Goal: Navigation & Orientation: Find specific page/section

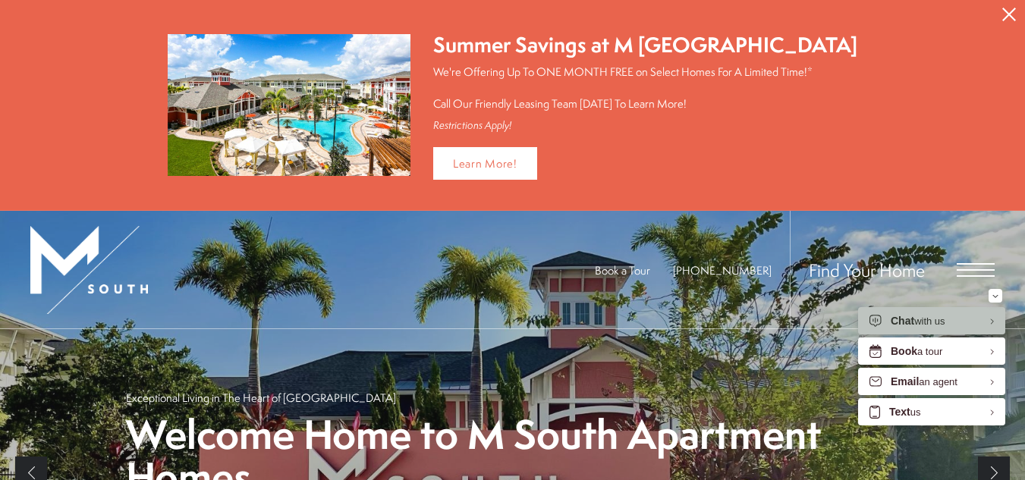
click at [1014, 9] on icon "Close Alert" at bounding box center [1010, 15] width 14 height 14
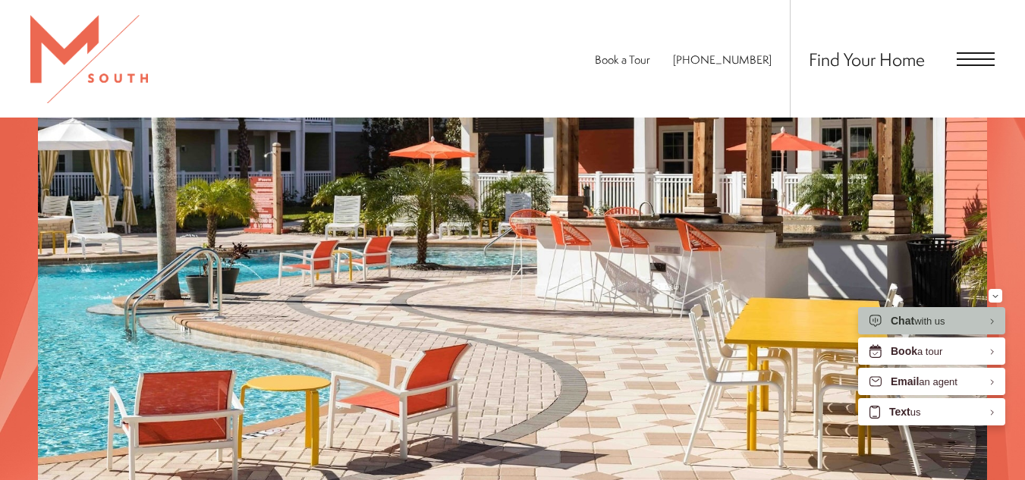
scroll to position [2007, 0]
click at [971, 52] on span "Open Menu" at bounding box center [976, 53] width 38 height 2
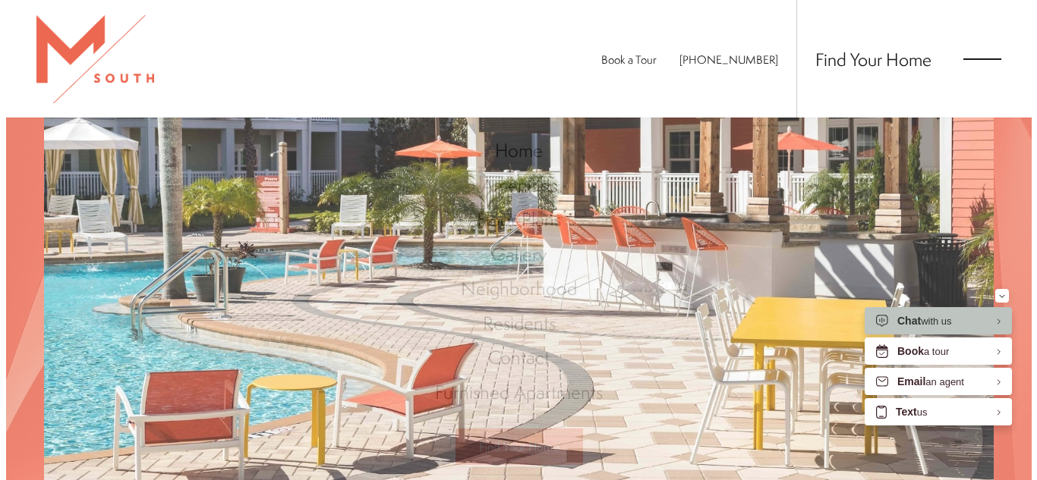
scroll to position [0, 0]
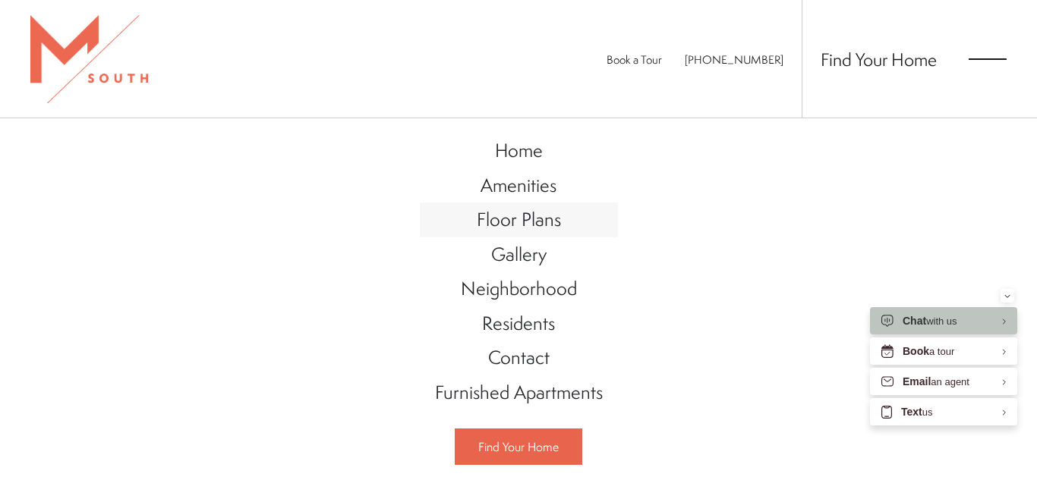
click at [516, 229] on span "Floor Plans" at bounding box center [519, 219] width 84 height 26
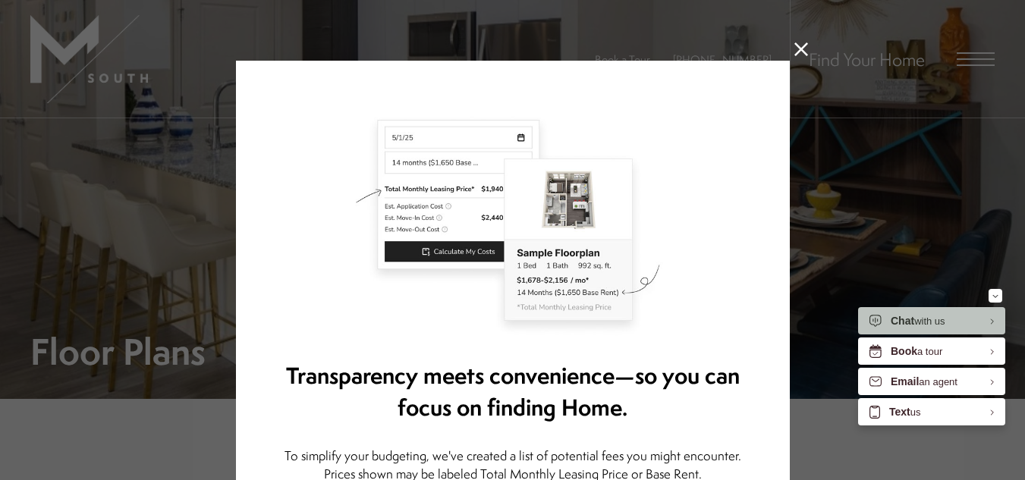
click at [795, 49] on icon at bounding box center [802, 49] width 14 height 14
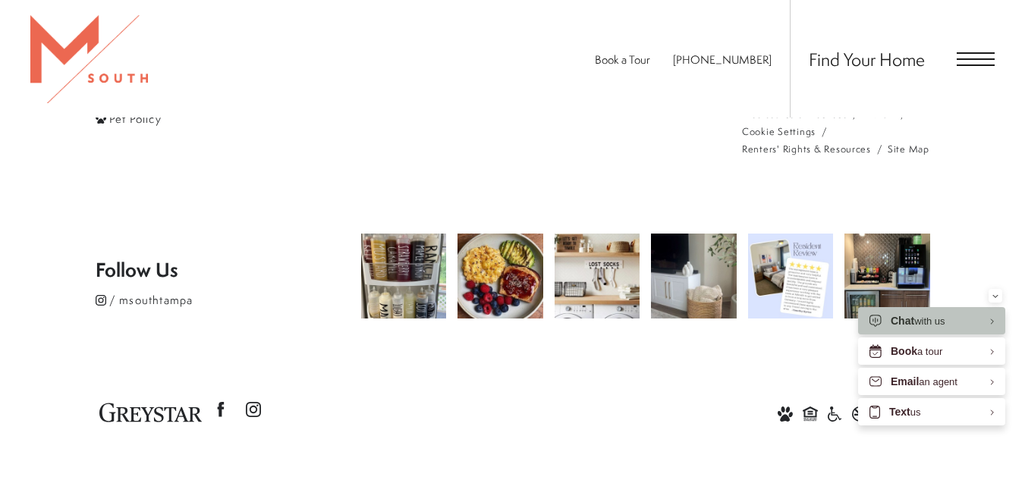
scroll to position [3253, 0]
